Goal: Navigation & Orientation: Understand site structure

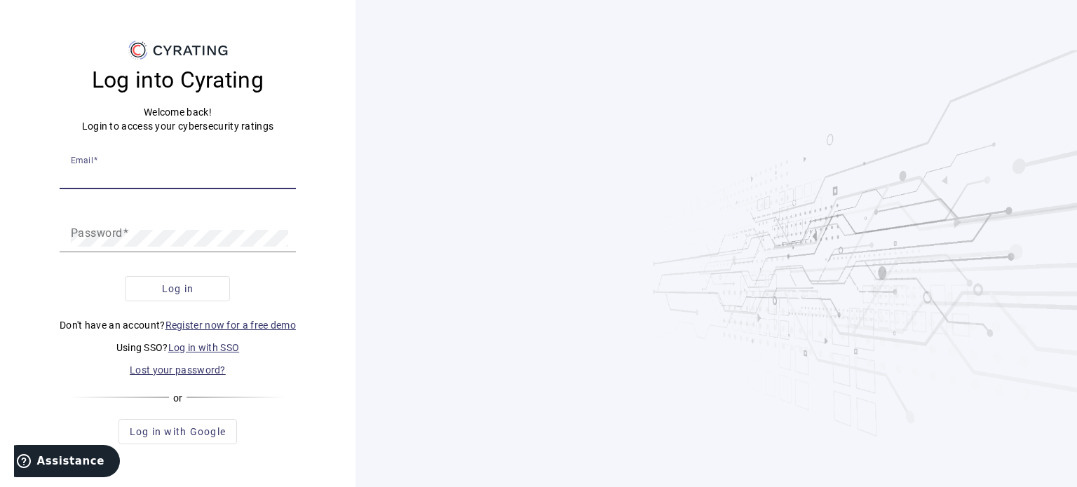
click at [219, 183] on div "Email" at bounding box center [178, 169] width 214 height 39
type input "[EMAIL_ADDRESS][DOMAIN_NAME]"
click at [125, 276] on button "Log in" at bounding box center [177, 288] width 105 height 25
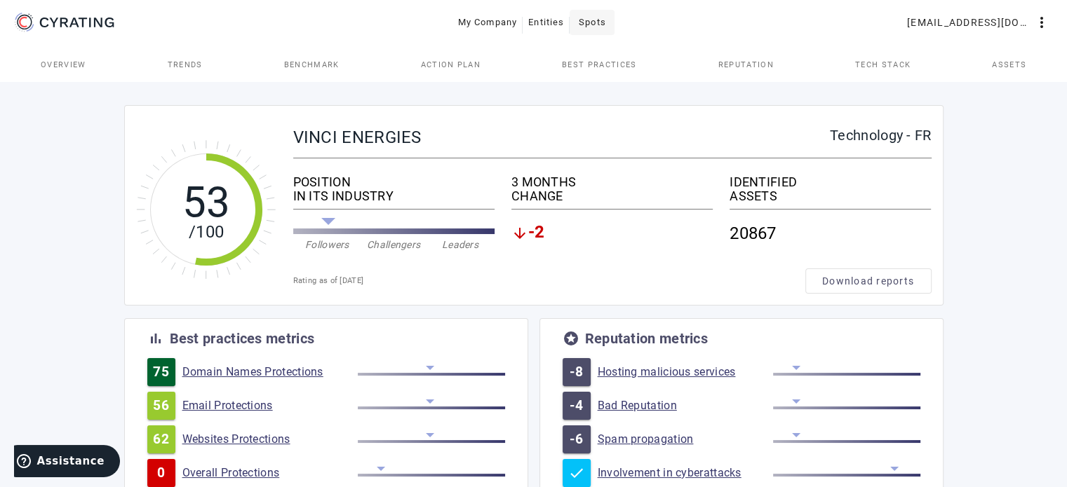
click at [595, 33] on span "Spots" at bounding box center [592, 22] width 27 height 22
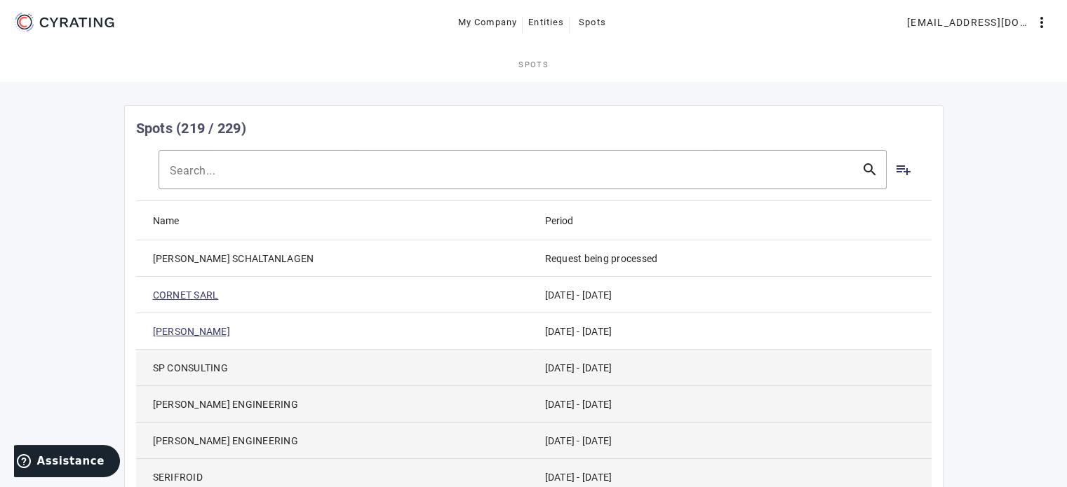
click at [284, 257] on span "[PERSON_NAME] SCHALTANLAGEN" at bounding box center [233, 259] width 161 height 14
click at [550, 19] on span "Entities" at bounding box center [546, 22] width 36 height 22
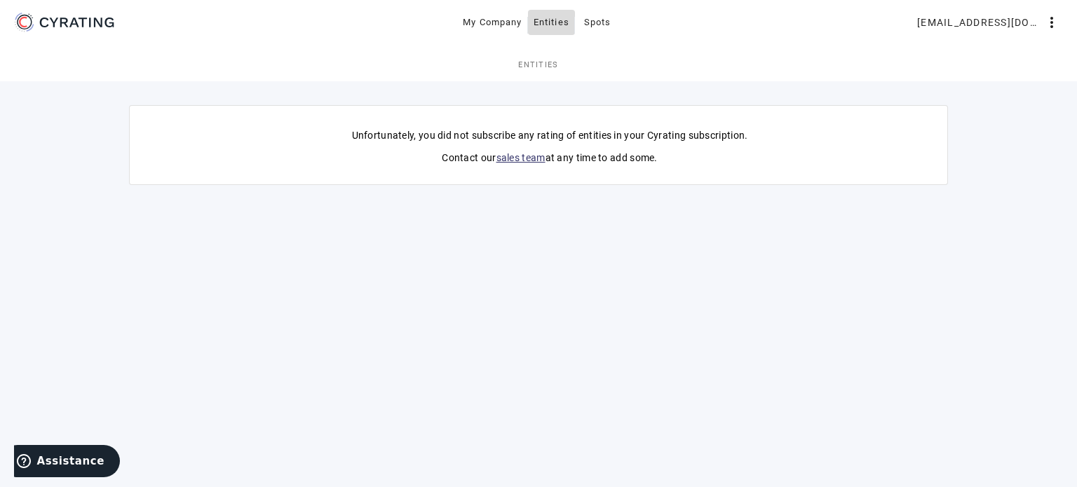
drag, startPoint x: 550, startPoint y: 19, endPoint x: 542, endPoint y: 22, distance: 8.9
click at [542, 22] on span "Entities" at bounding box center [552, 22] width 36 height 22
click at [605, 20] on span "Spots" at bounding box center [597, 22] width 27 height 22
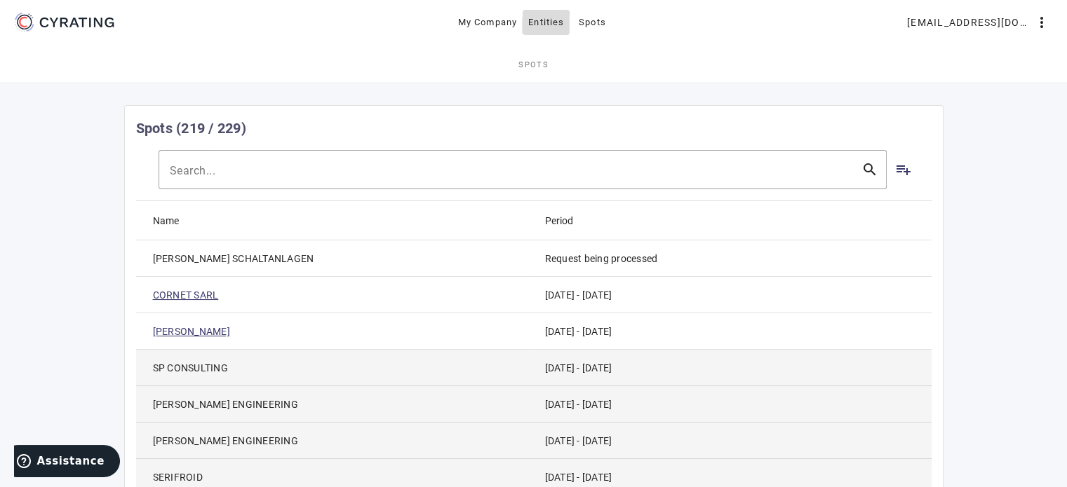
click at [544, 24] on span "Entities" at bounding box center [546, 22] width 36 height 22
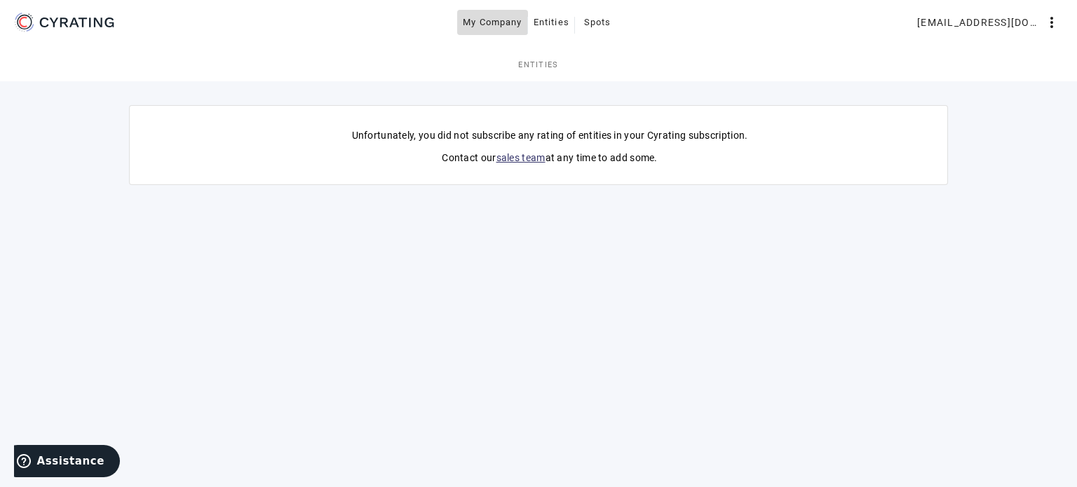
click at [492, 22] on span "My Company" at bounding box center [493, 22] width 60 height 22
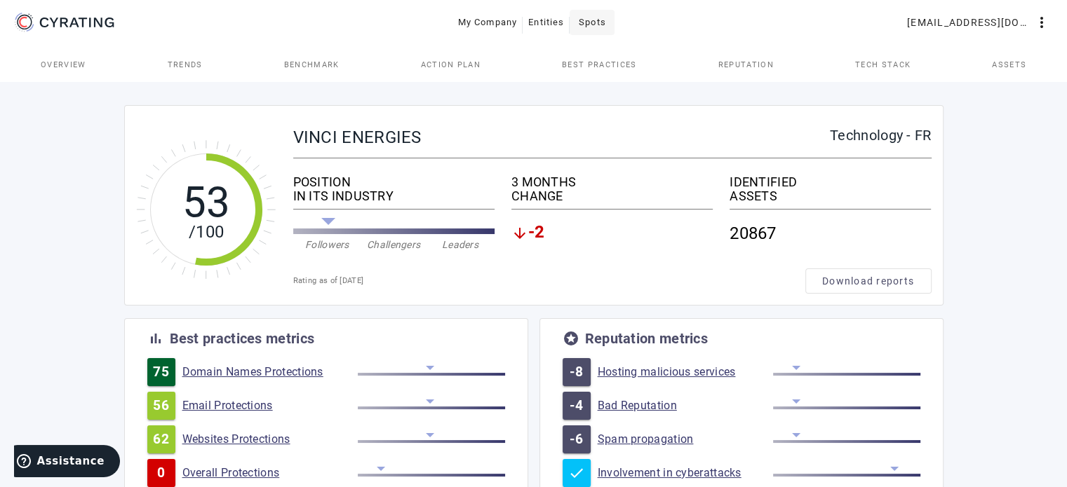
click at [579, 25] on button "Spots" at bounding box center [592, 22] width 45 height 25
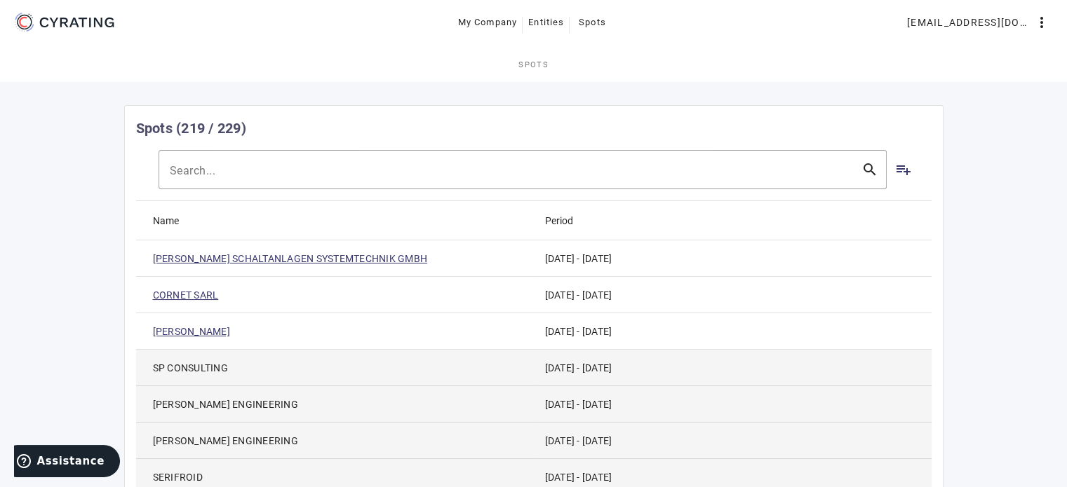
click at [391, 257] on link "LEUKHARDT SCHALTANLAGEN SYSTEMTECHNIK GMBH" at bounding box center [290, 259] width 275 height 14
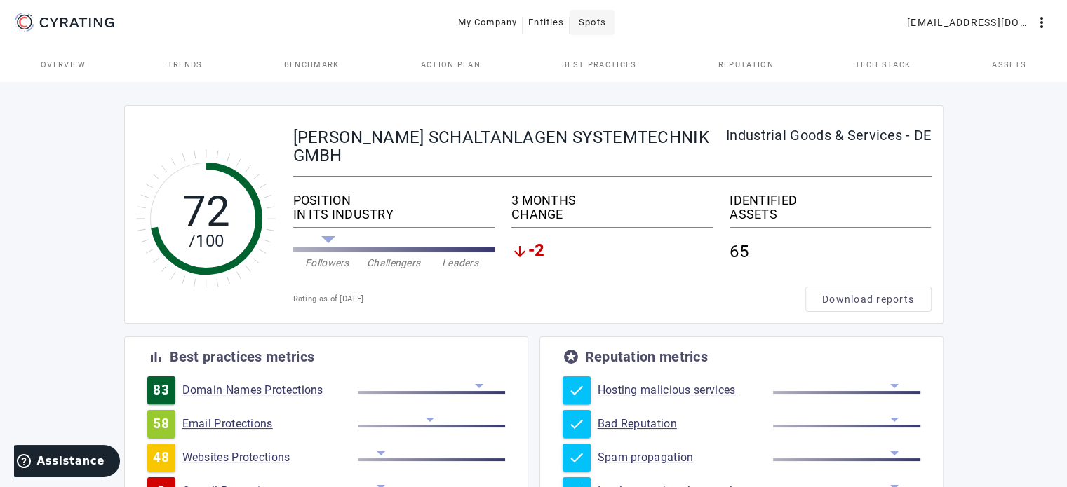
click at [584, 15] on span "Spots" at bounding box center [592, 22] width 27 height 22
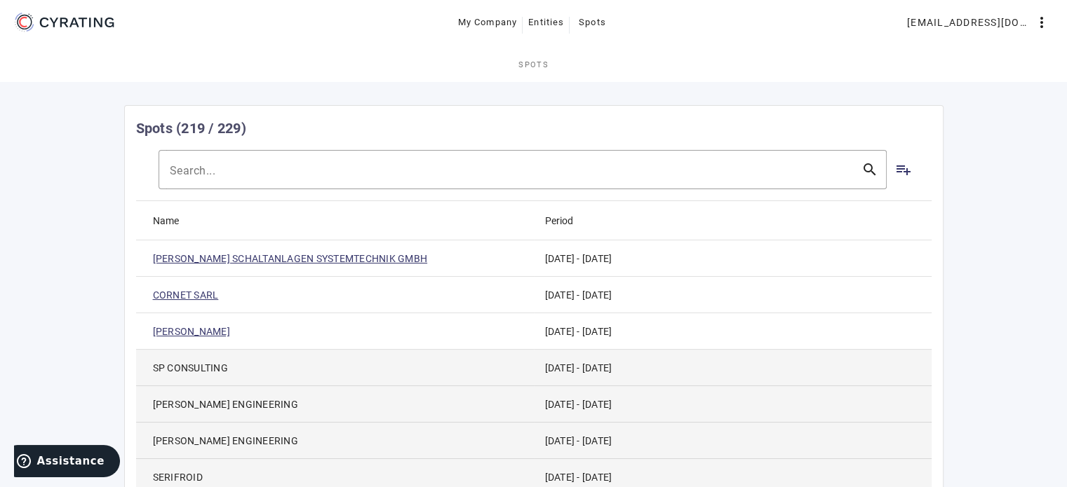
click at [403, 260] on link "LEUKHARDT SCHALTANLAGEN SYSTEMTECHNIK GMBH" at bounding box center [290, 259] width 275 height 14
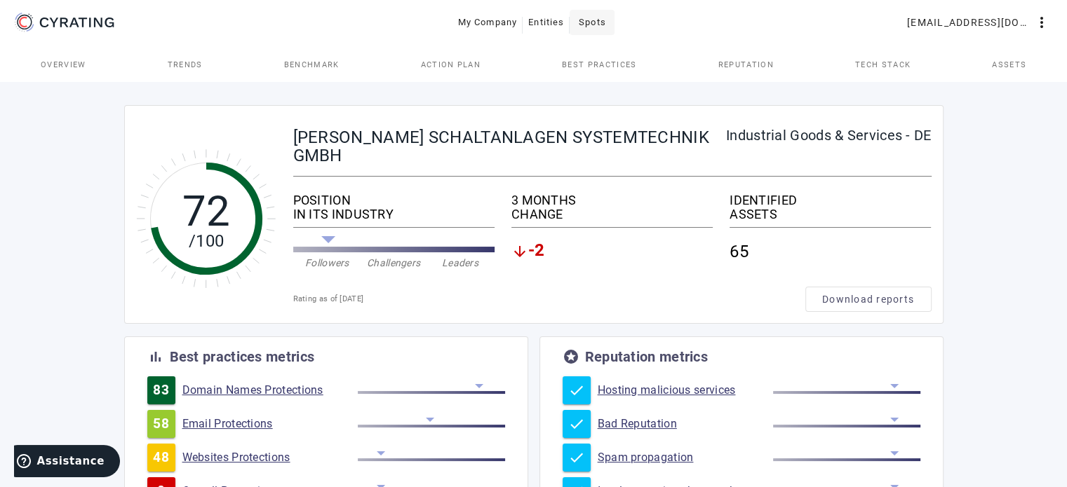
click at [595, 15] on span "Spots" at bounding box center [592, 22] width 27 height 22
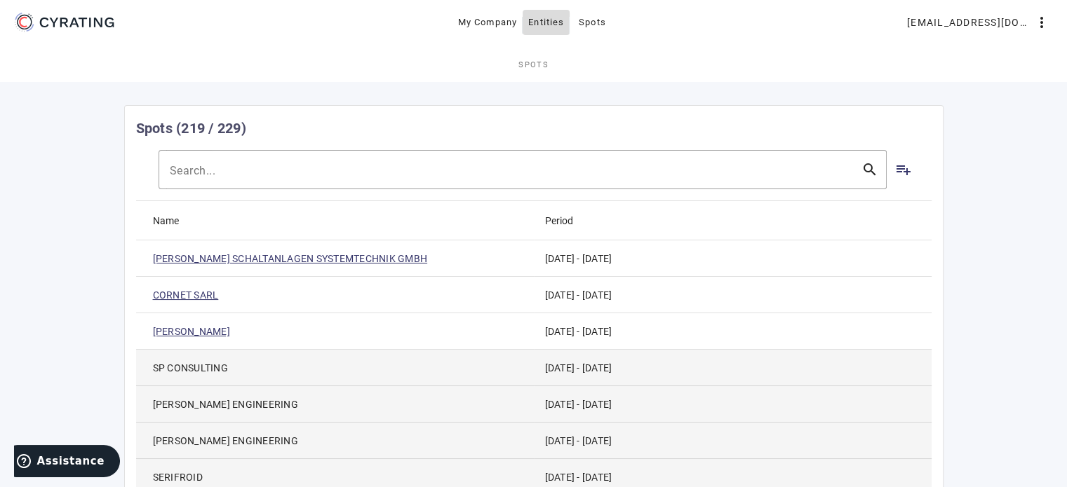
click at [548, 22] on span "Entities" at bounding box center [546, 22] width 36 height 22
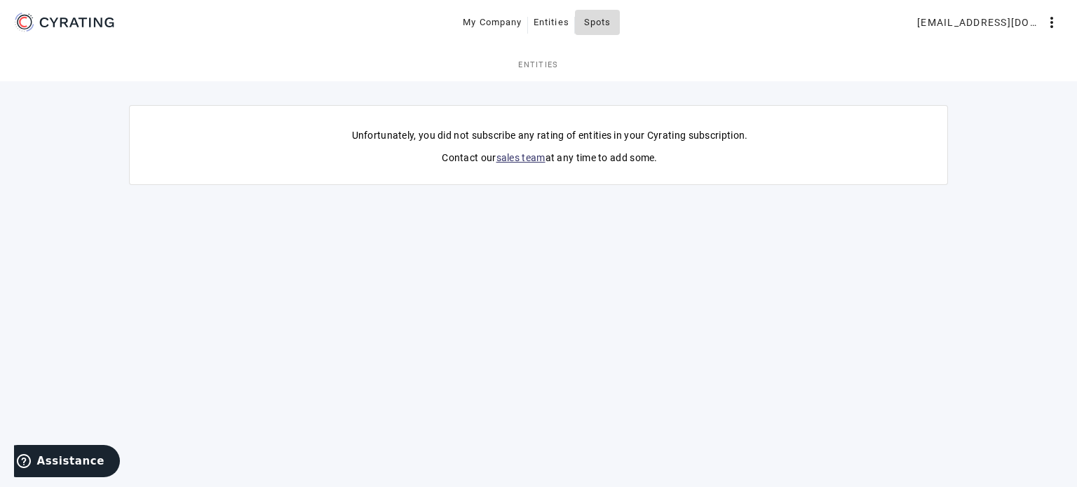
click at [595, 18] on span "Spots" at bounding box center [597, 22] width 27 height 22
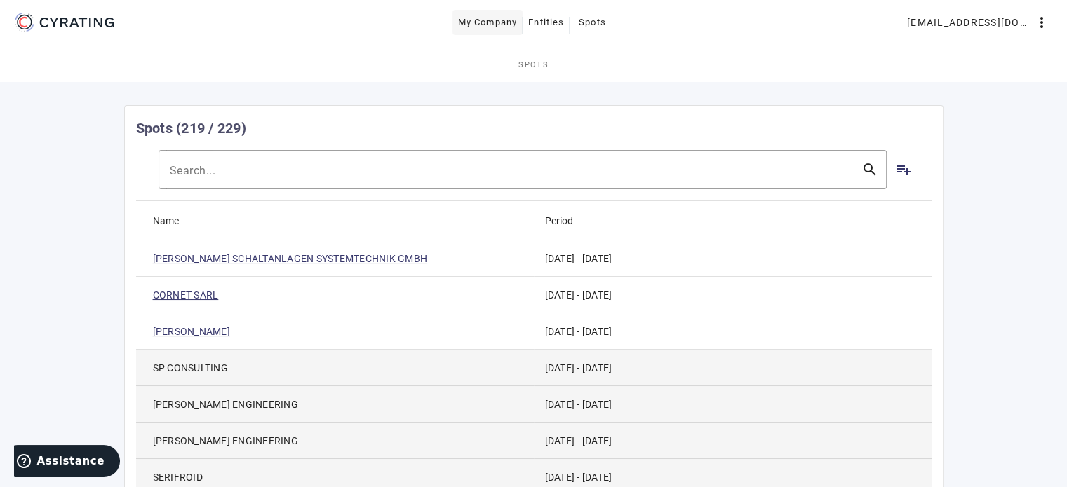
drag, startPoint x: 360, startPoint y: 259, endPoint x: 487, endPoint y: 29, distance: 263.1
click at [487, 29] on span "My Company" at bounding box center [488, 22] width 60 height 22
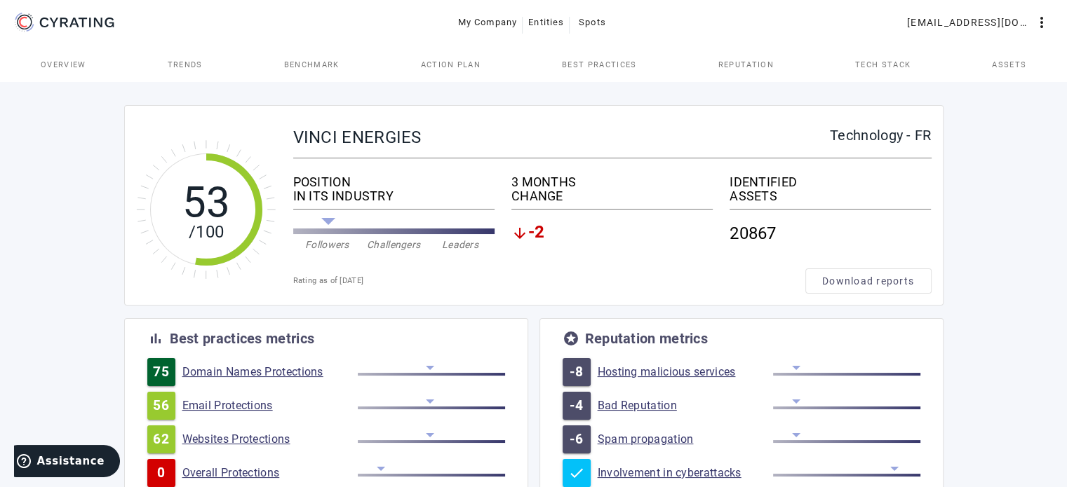
click at [619, 67] on span "Best practices" at bounding box center [599, 65] width 74 height 8
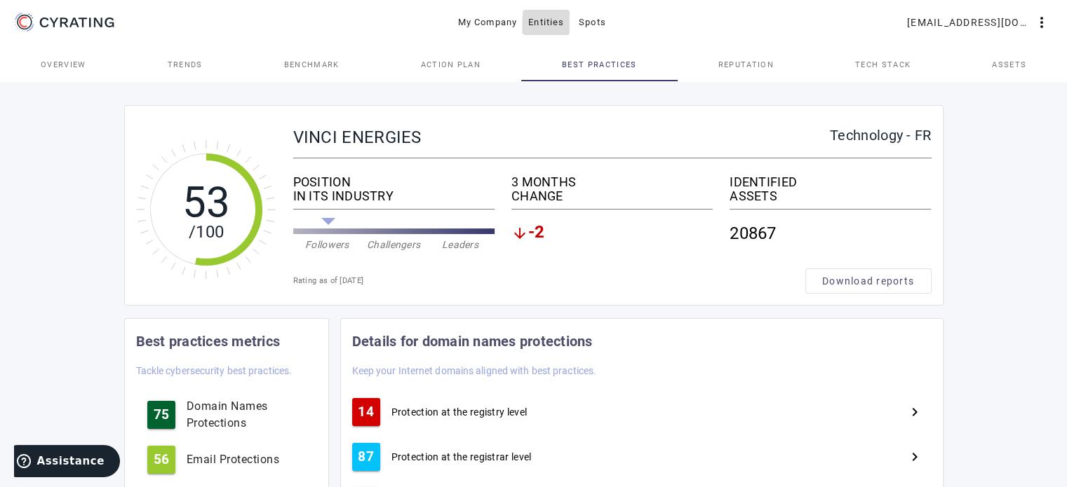
click at [550, 17] on span "Entities" at bounding box center [546, 22] width 36 height 22
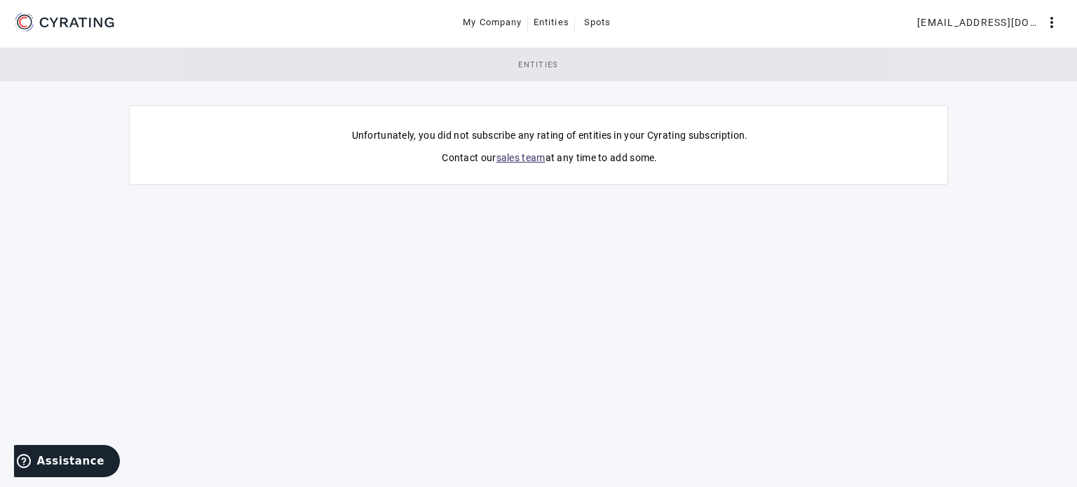
click at [547, 64] on span "Entities" at bounding box center [538, 65] width 41 height 8
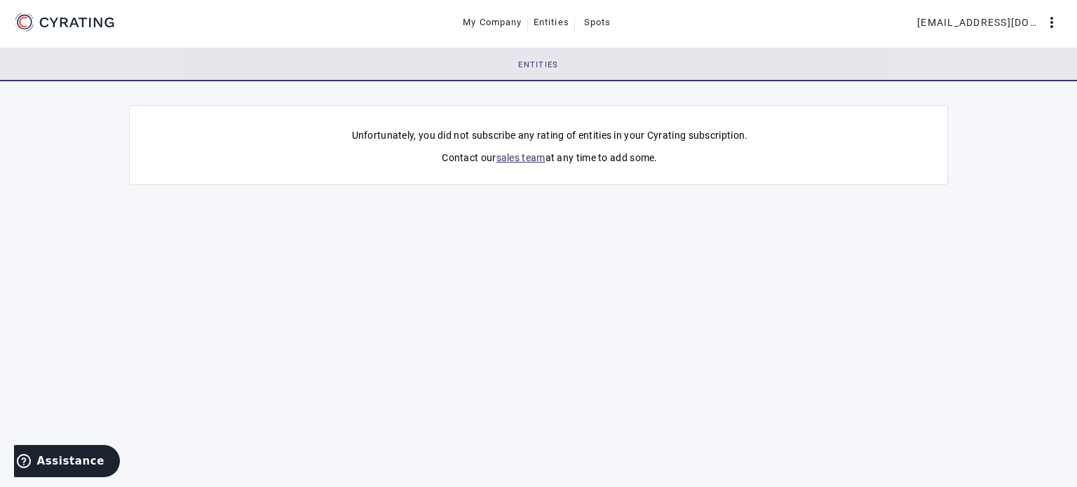
click at [547, 64] on span "Entities" at bounding box center [538, 65] width 41 height 8
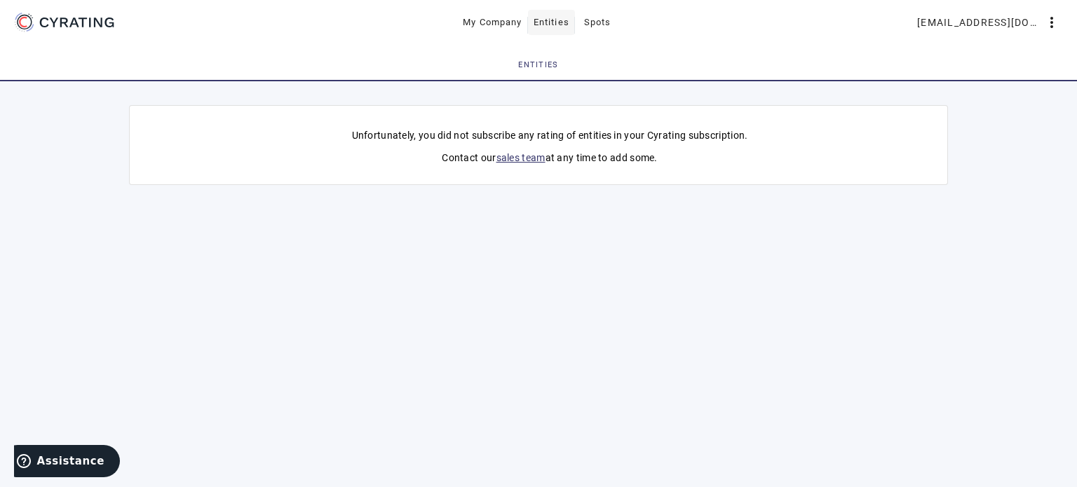
click at [545, 12] on span "Entities" at bounding box center [552, 22] width 36 height 22
click at [505, 19] on span "My Company" at bounding box center [493, 22] width 60 height 22
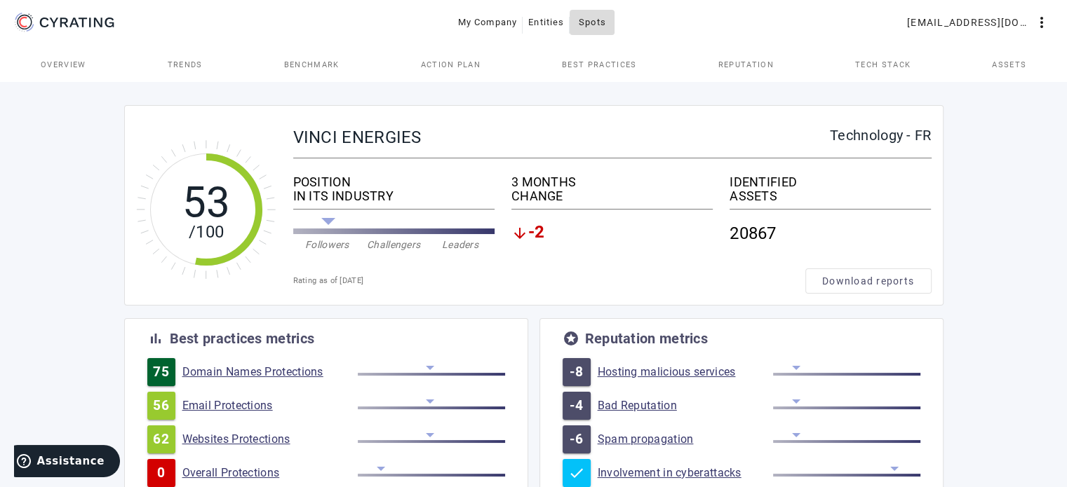
click at [603, 18] on span "Spots" at bounding box center [592, 22] width 27 height 22
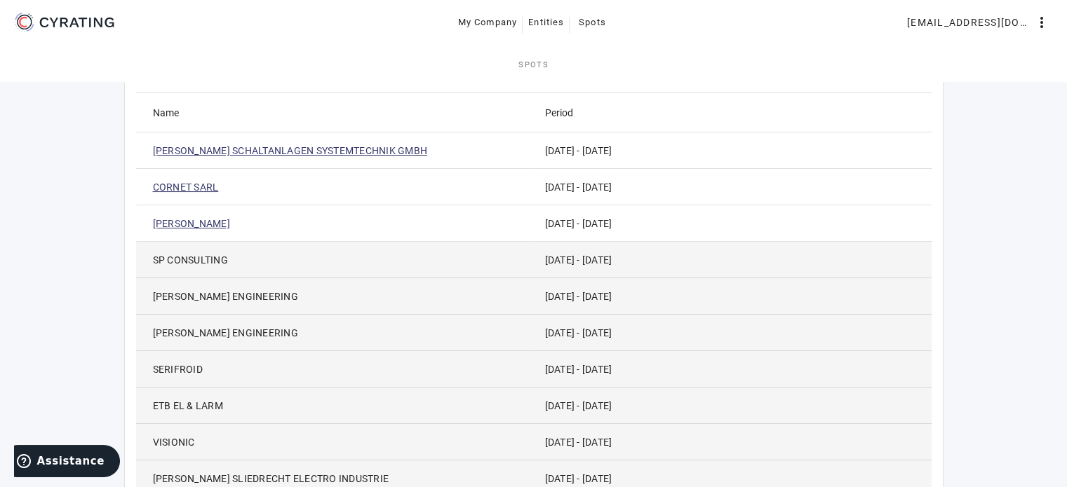
scroll to position [109, 0]
click at [589, 19] on span "Spots" at bounding box center [592, 22] width 27 height 22
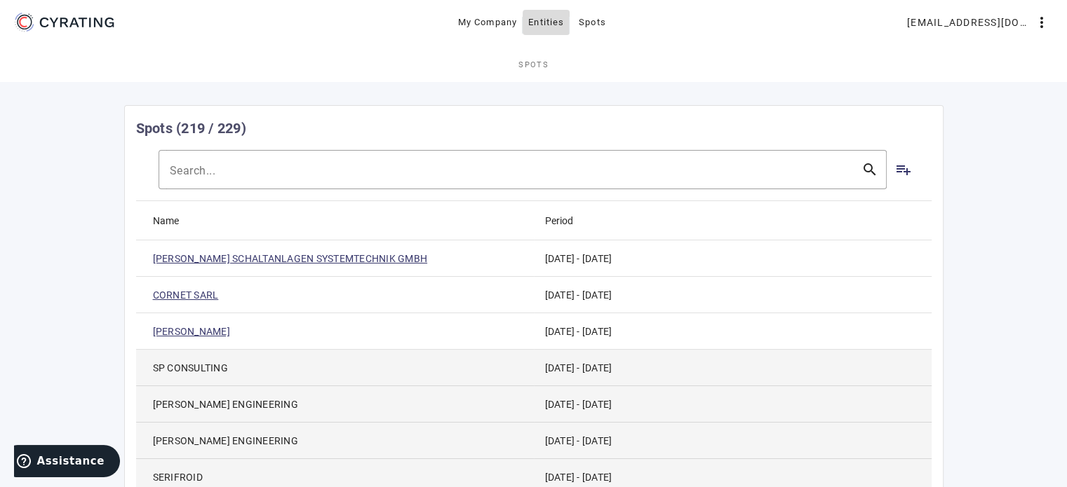
click at [543, 20] on span "Entities" at bounding box center [546, 22] width 36 height 22
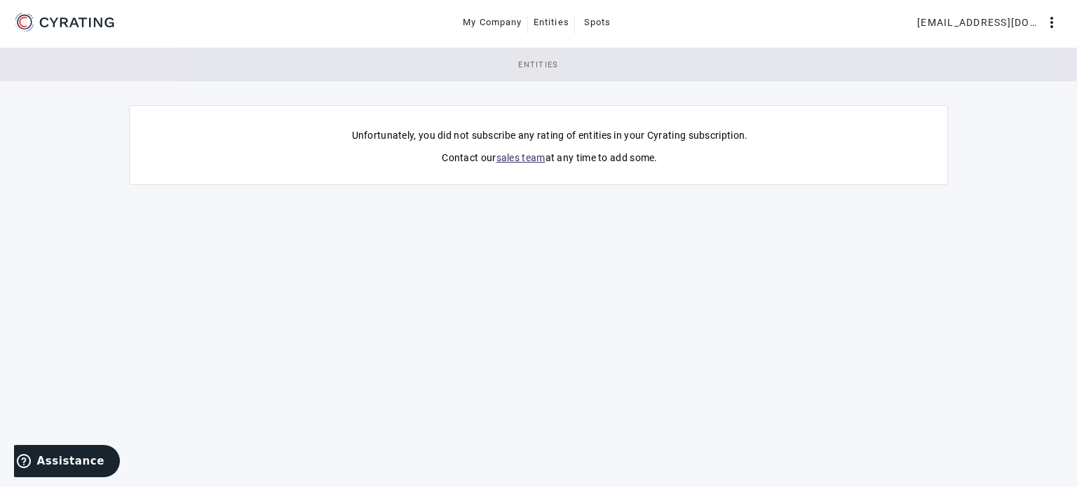
click at [555, 61] on span "Entities" at bounding box center [538, 65] width 41 height 8
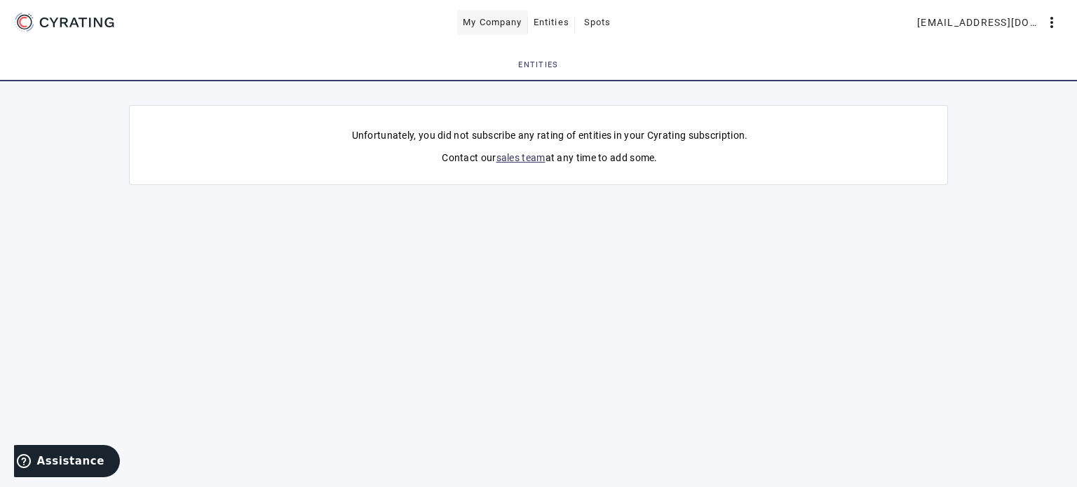
click at [516, 27] on span "My Company" at bounding box center [493, 22] width 60 height 22
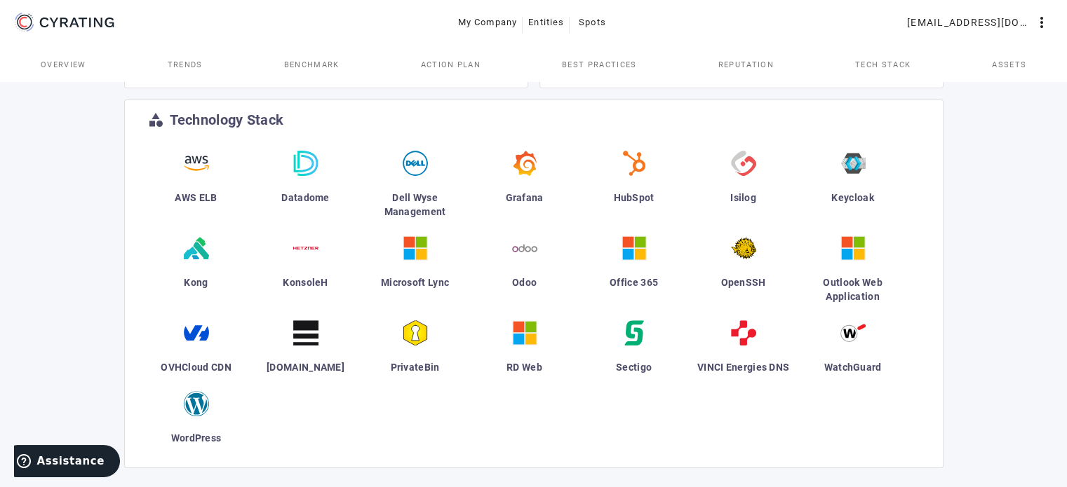
scroll to position [481, 0]
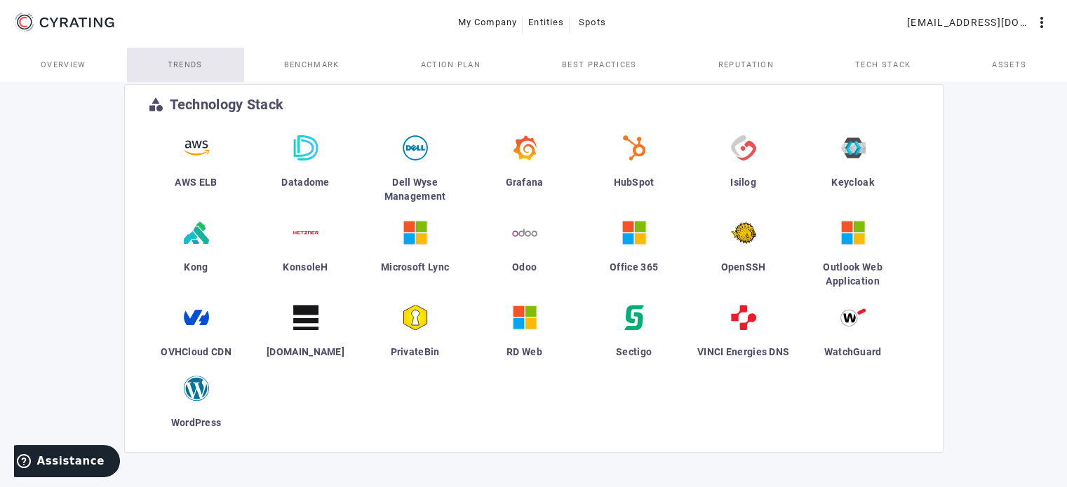
click at [194, 69] on span "Trends" at bounding box center [185, 65] width 35 height 34
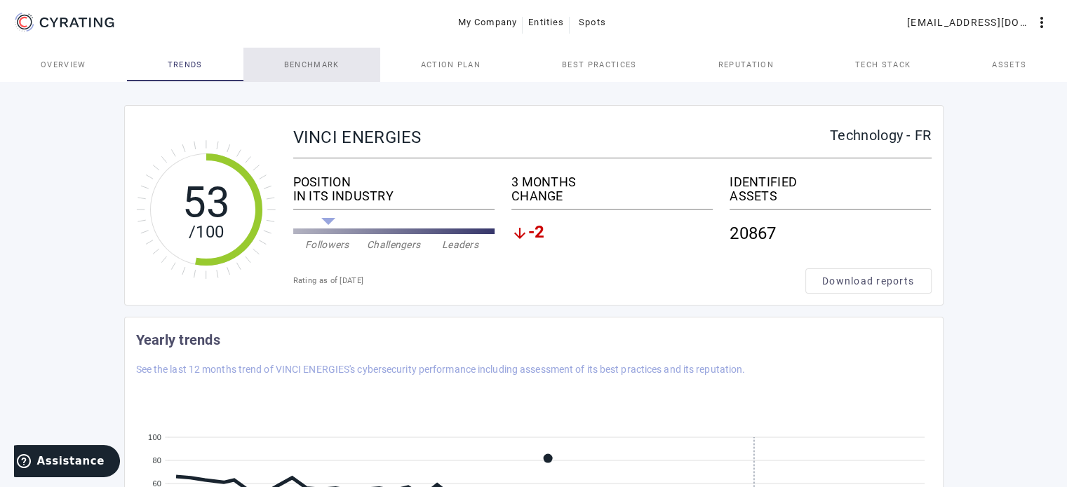
click at [329, 64] on span "Benchmark" at bounding box center [311, 65] width 55 height 8
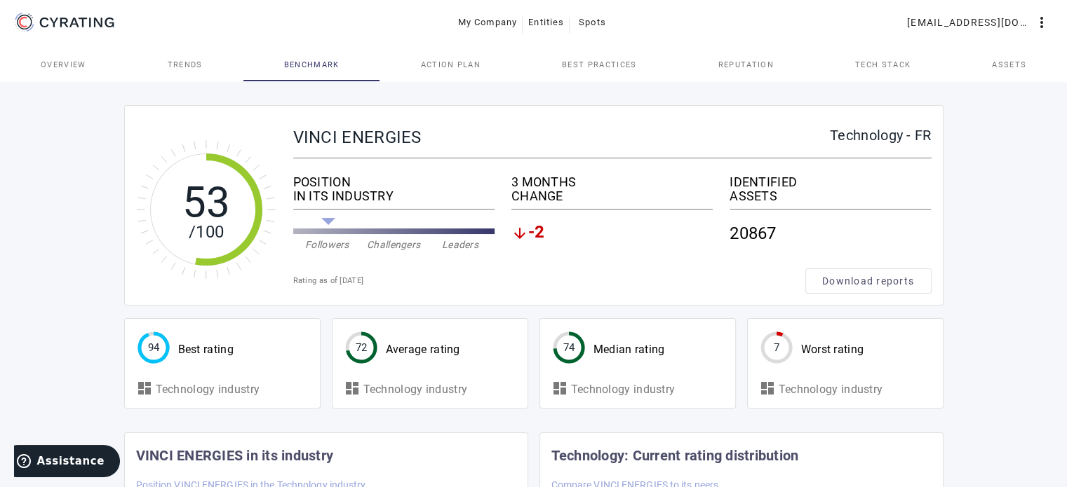
click at [433, 64] on span "Action Plan" at bounding box center [450, 65] width 60 height 8
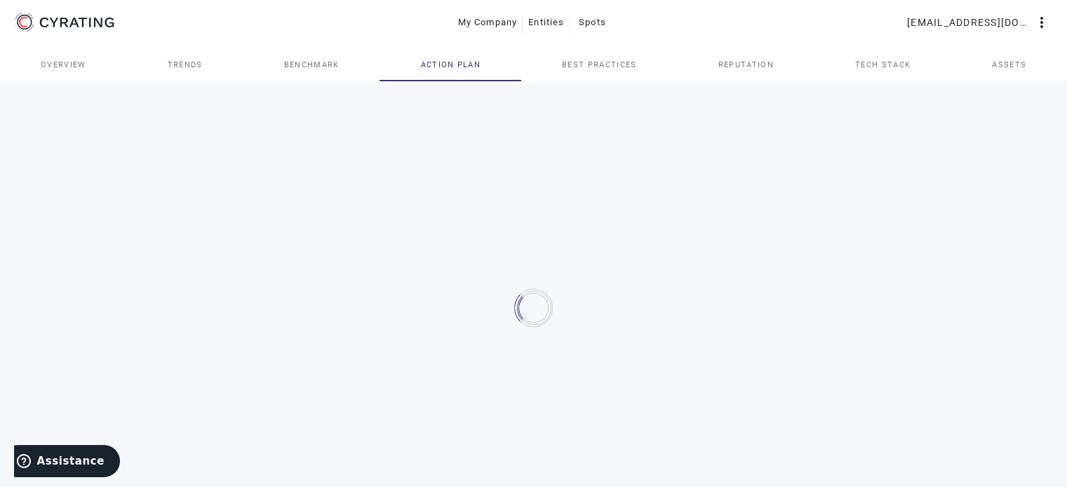
click at [586, 61] on span "Best practices" at bounding box center [599, 65] width 74 height 8
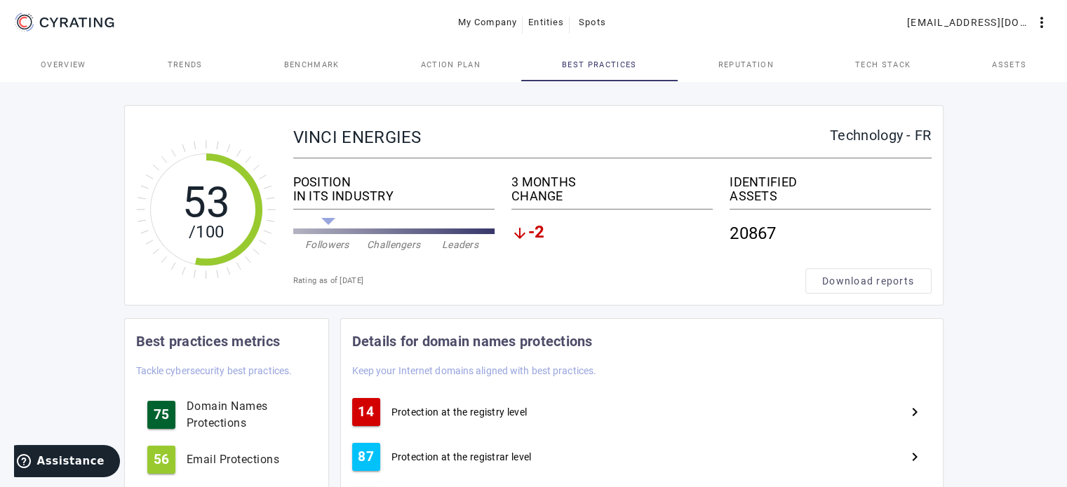
click at [741, 62] on span "Reputation" at bounding box center [745, 65] width 55 height 8
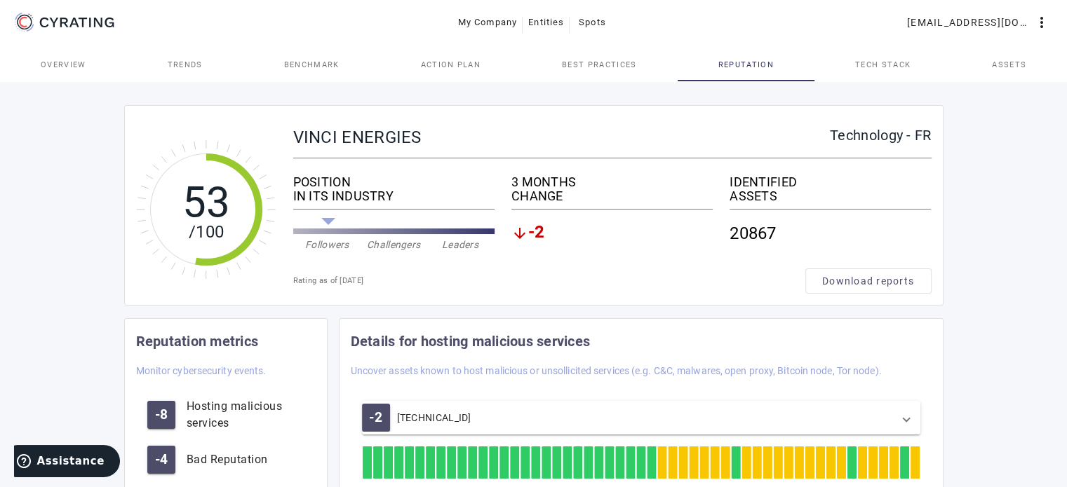
click at [878, 64] on span "Tech Stack" at bounding box center [882, 65] width 55 height 8
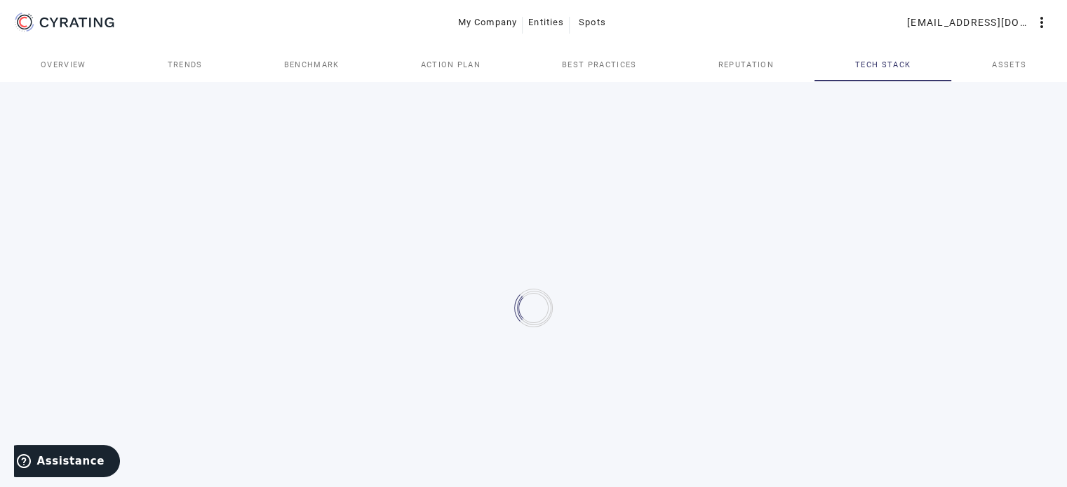
click at [1009, 58] on span "Assets" at bounding box center [1009, 65] width 34 height 34
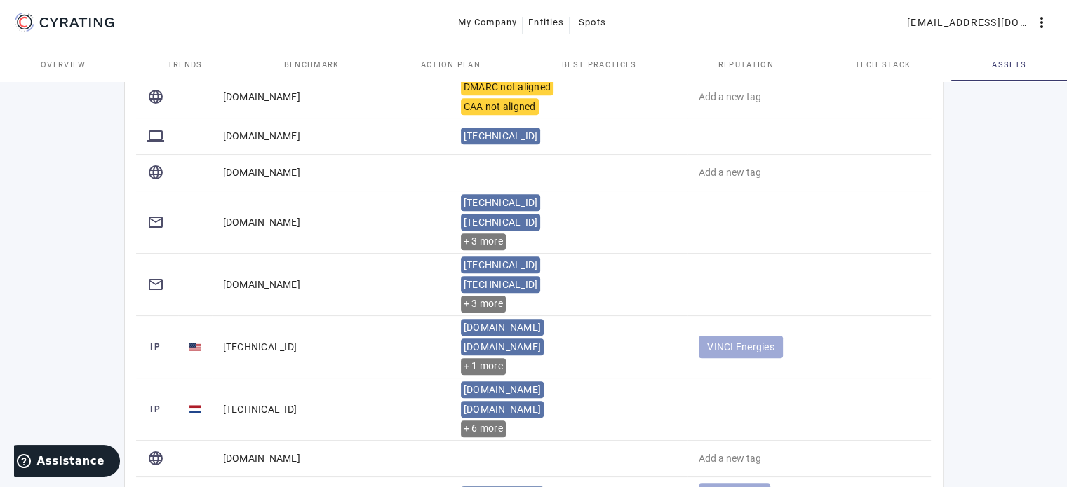
scroll to position [915, 0]
